Goal: Navigation & Orientation: Find specific page/section

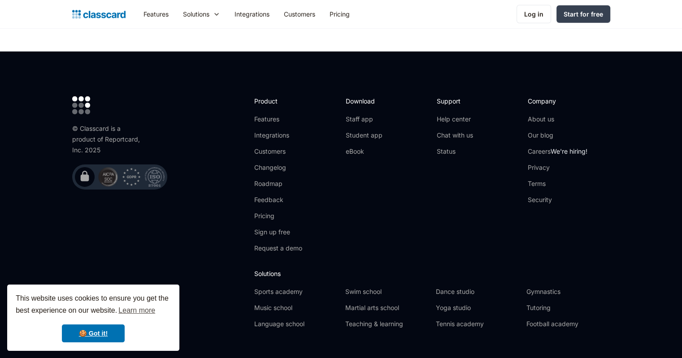
scroll to position [2937, 0]
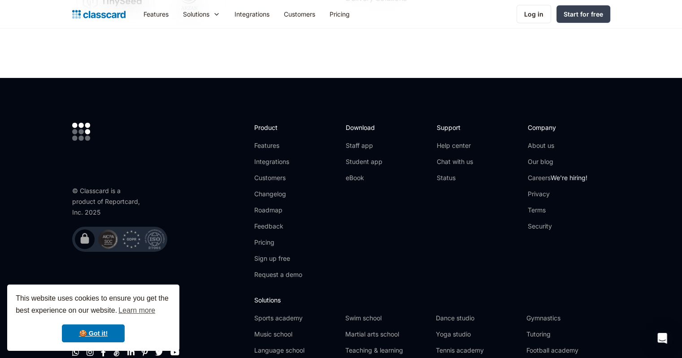
scroll to position [3176, 0]
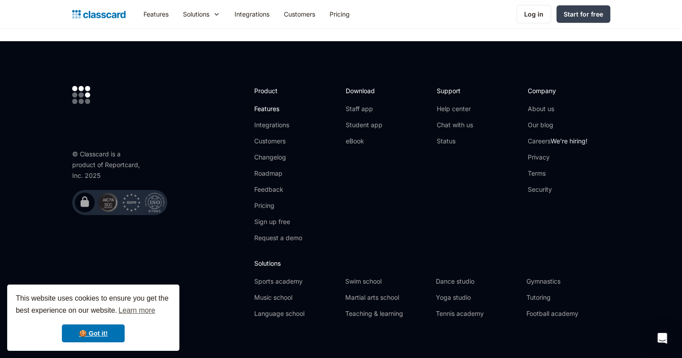
click at [271, 104] on link "Features" at bounding box center [278, 108] width 48 height 9
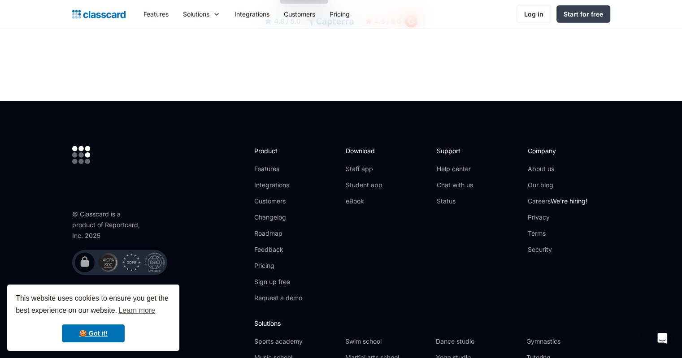
scroll to position [2711, 0]
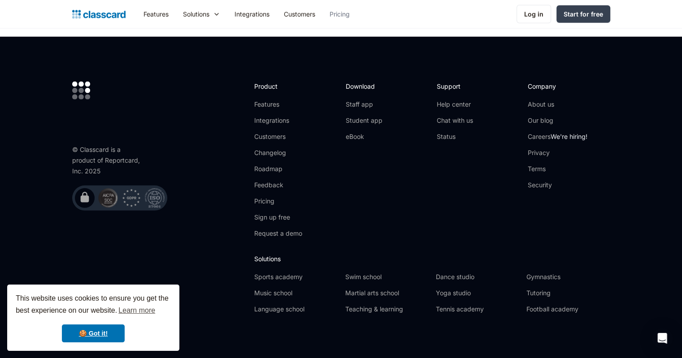
click at [350, 12] on link "Pricing" at bounding box center [339, 14] width 35 height 20
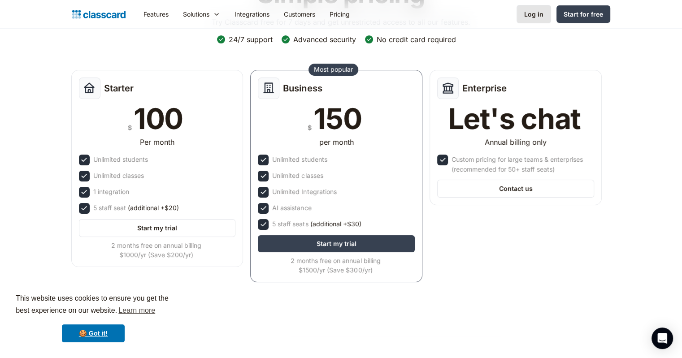
click at [525, 14] on link "Log in" at bounding box center [534, 14] width 35 height 18
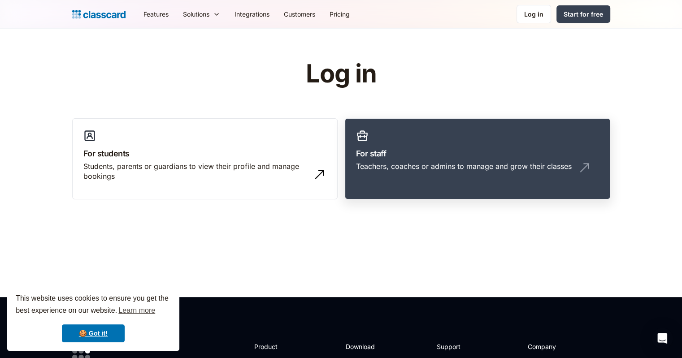
click at [410, 148] on h3 "For staff" at bounding box center [477, 154] width 243 height 12
